Goal: Task Accomplishment & Management: Manage account settings

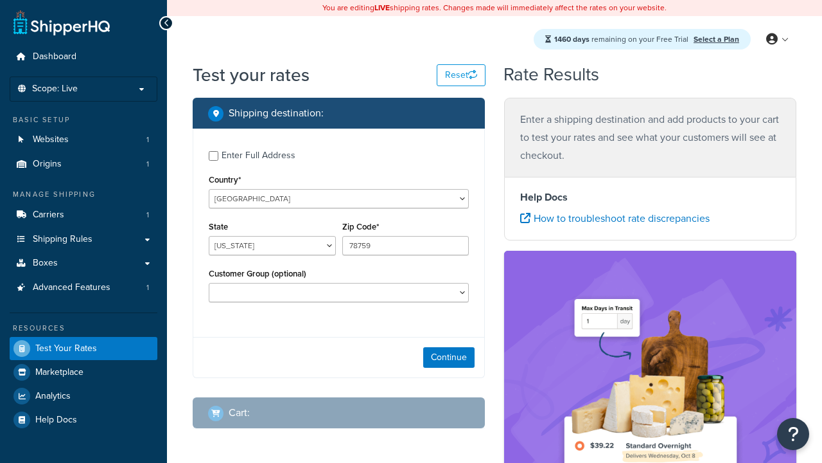
select select "TX"
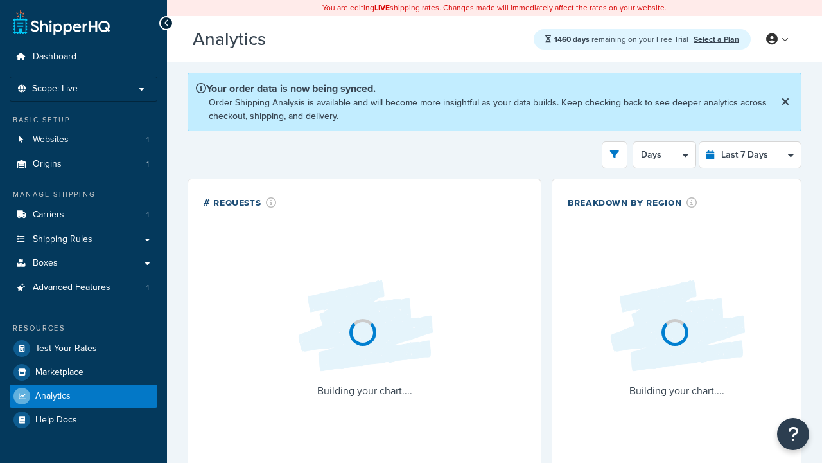
select select "last_7_days"
click at [166, 23] on icon at bounding box center [167, 23] width 6 height 9
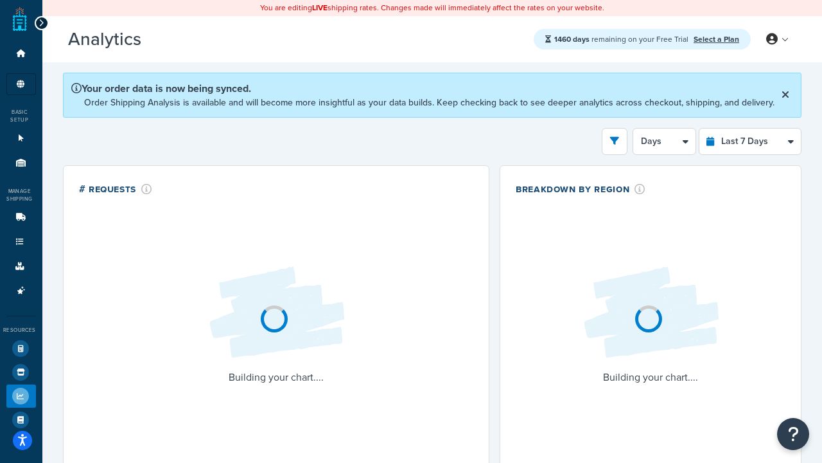
click at [41, 23] on icon at bounding box center [42, 23] width 6 height 9
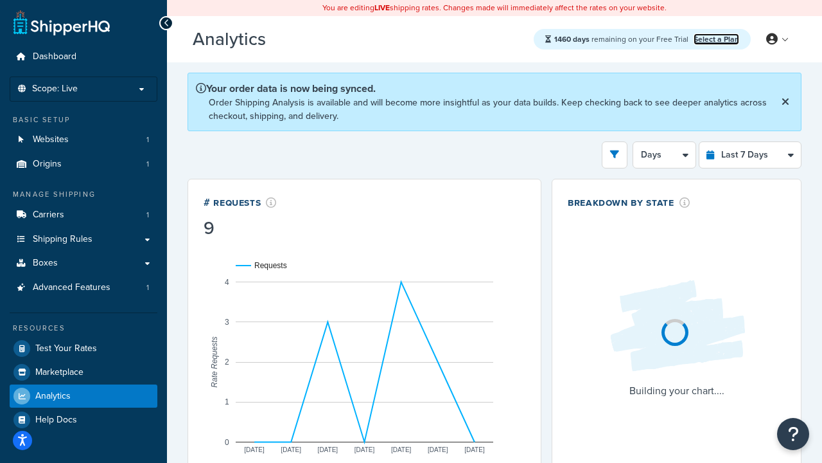
click at [716, 39] on link "Select a Plan" at bounding box center [717, 39] width 46 height 12
